Goal: Communication & Community: Share content

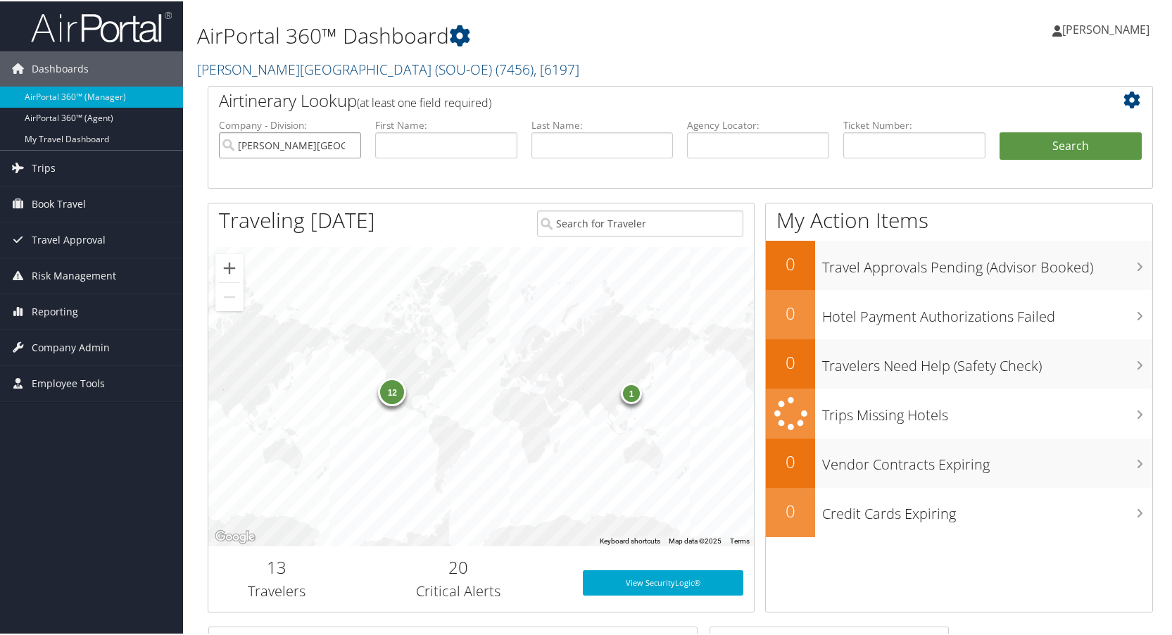
click at [347, 145] on input "Weber State University (SOU-OE)" at bounding box center [290, 144] width 142 height 26
click at [884, 144] on input "text" at bounding box center [914, 144] width 142 height 26
paste input "0067311316553"
type input "0067311316553"
click at [1052, 142] on button "Search" at bounding box center [1071, 145] width 142 height 28
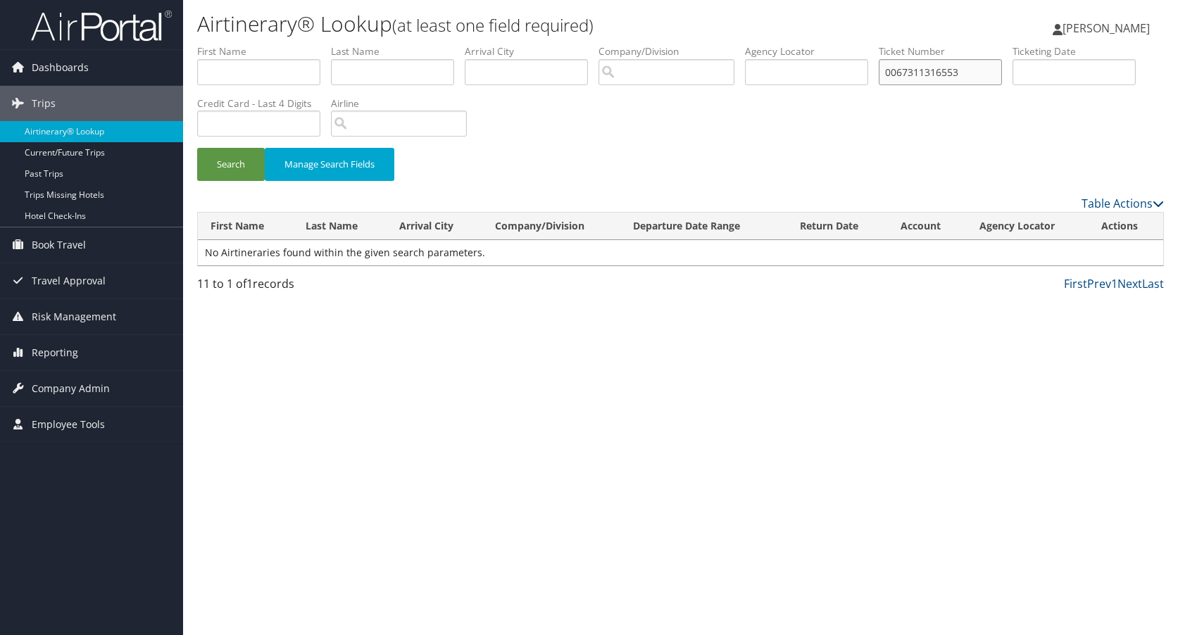
drag, startPoint x: 978, startPoint y: 73, endPoint x: 864, endPoint y: 73, distance: 114.0
click at [864, 44] on ul "First Name Last Name Departure City Arrival City Company/Division Airport/City …" at bounding box center [680, 44] width 967 height 0
paste input "0332548"
type input "0067310332548"
click at [234, 162] on button "Search" at bounding box center [231, 164] width 68 height 33
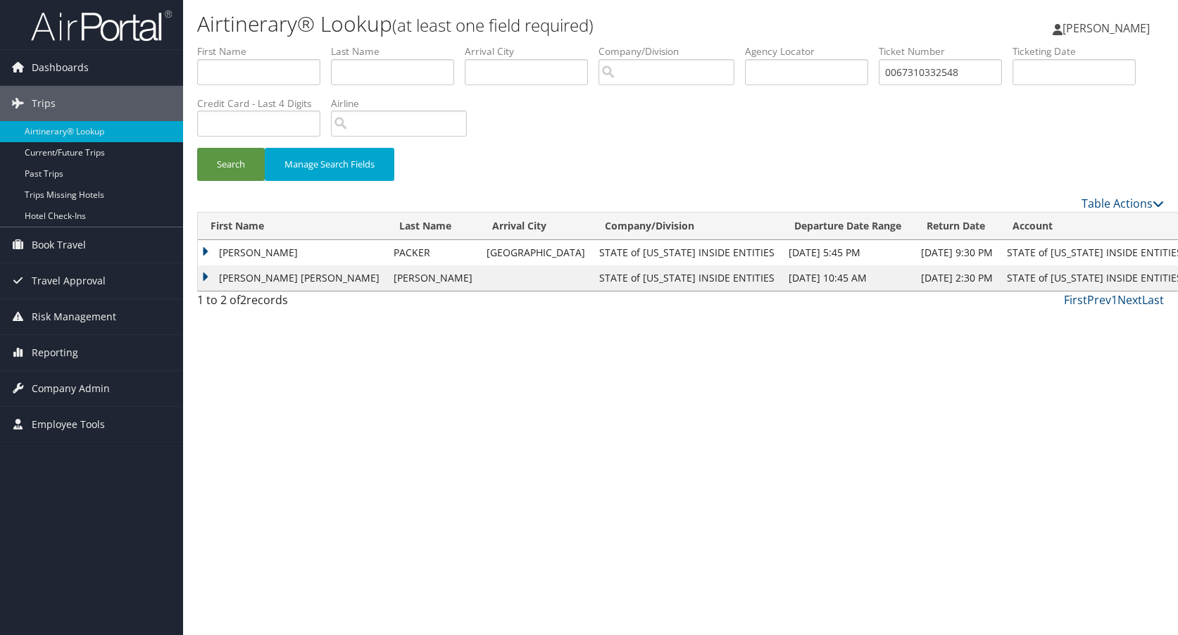
click at [206, 278] on td "[PERSON_NAME] [PERSON_NAME]" at bounding box center [292, 277] width 189 height 25
click at [271, 307] on link "View" at bounding box center [271, 304] width 22 height 13
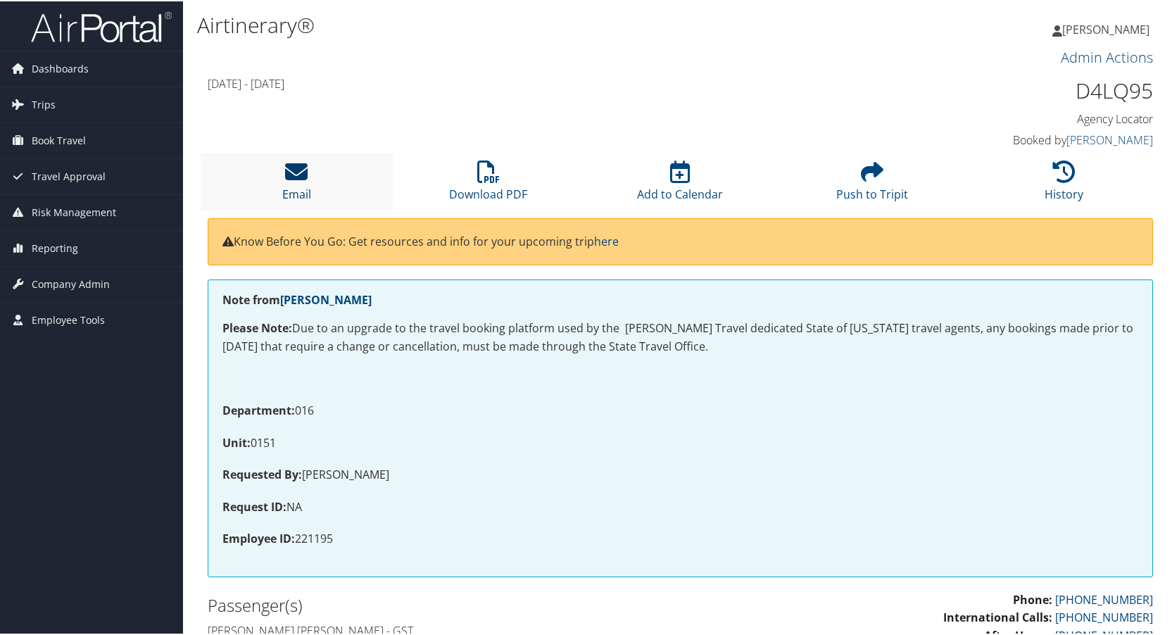
click at [298, 168] on icon at bounding box center [296, 170] width 23 height 23
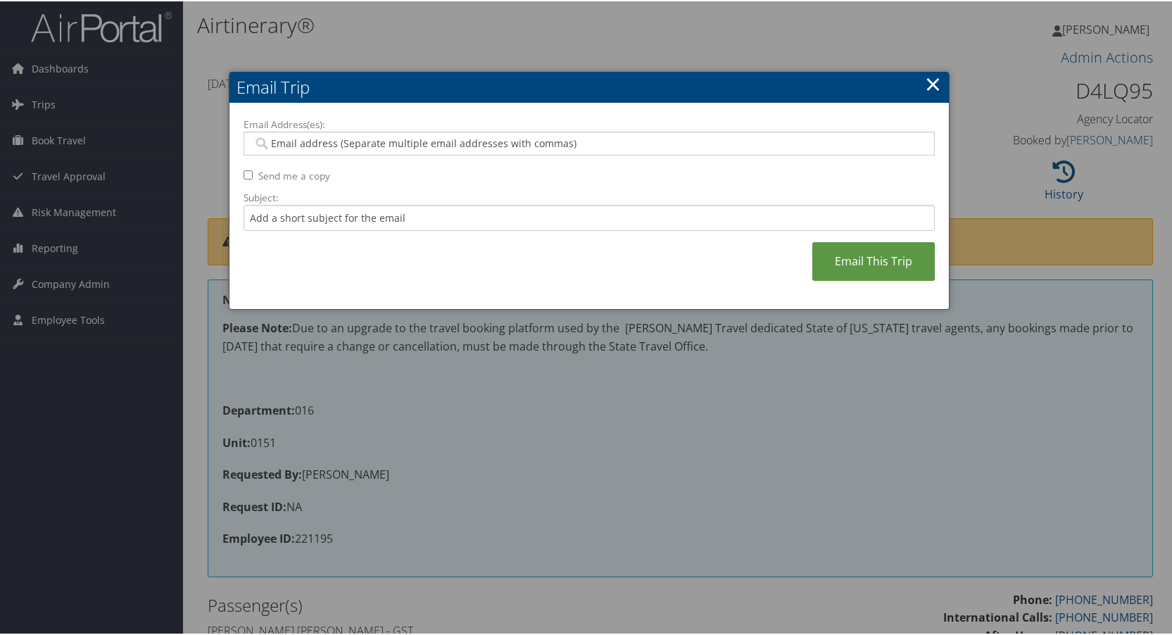
click at [315, 138] on input "Email Address(es):" at bounding box center [589, 142] width 672 height 14
type input "bmcknight@"
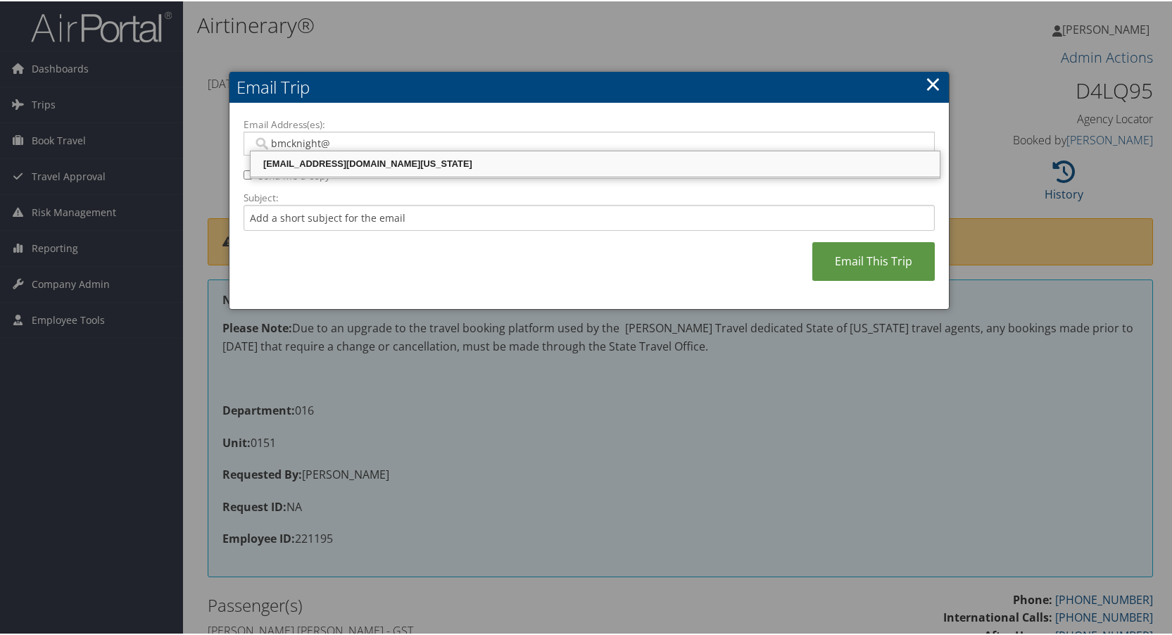
click at [300, 161] on div "bmcknight@le.utah.gov" at bounding box center [595, 163] width 685 height 14
type input "bmcknight@le.utah.gov"
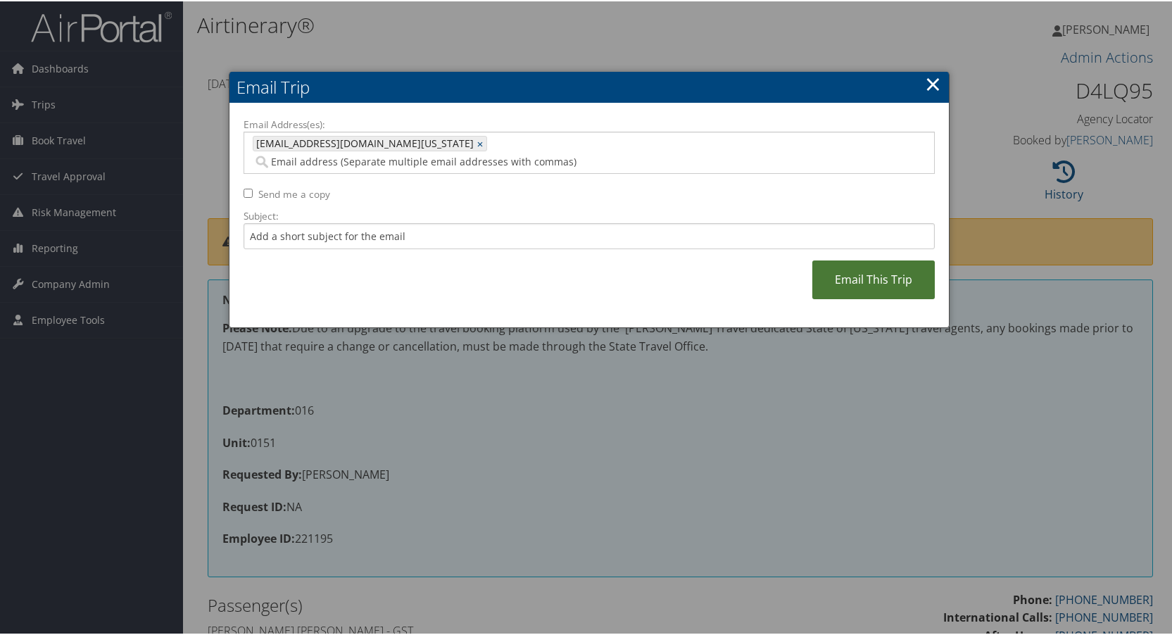
click at [843, 263] on link "Email This Trip" at bounding box center [873, 278] width 122 height 39
